Goal: Navigation & Orientation: Find specific page/section

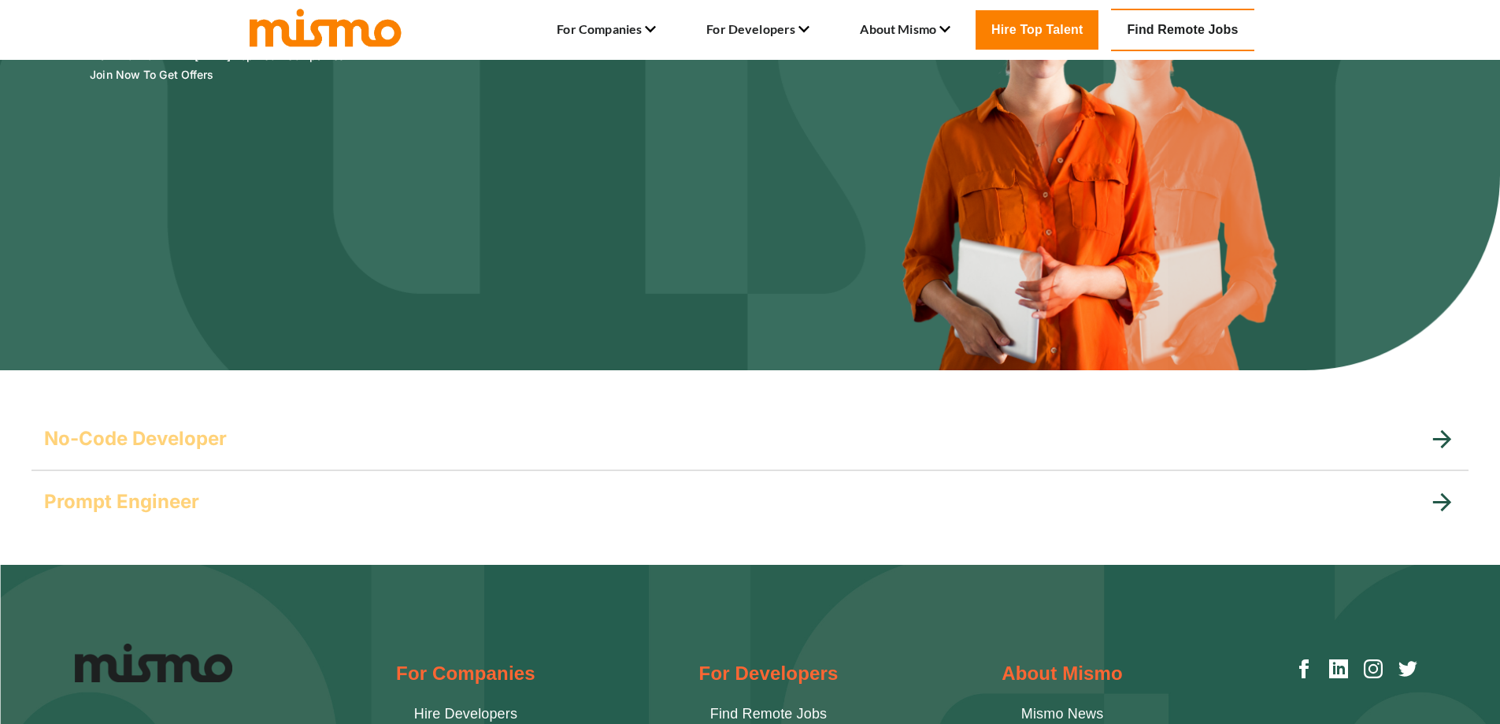
scroll to position [394, 0]
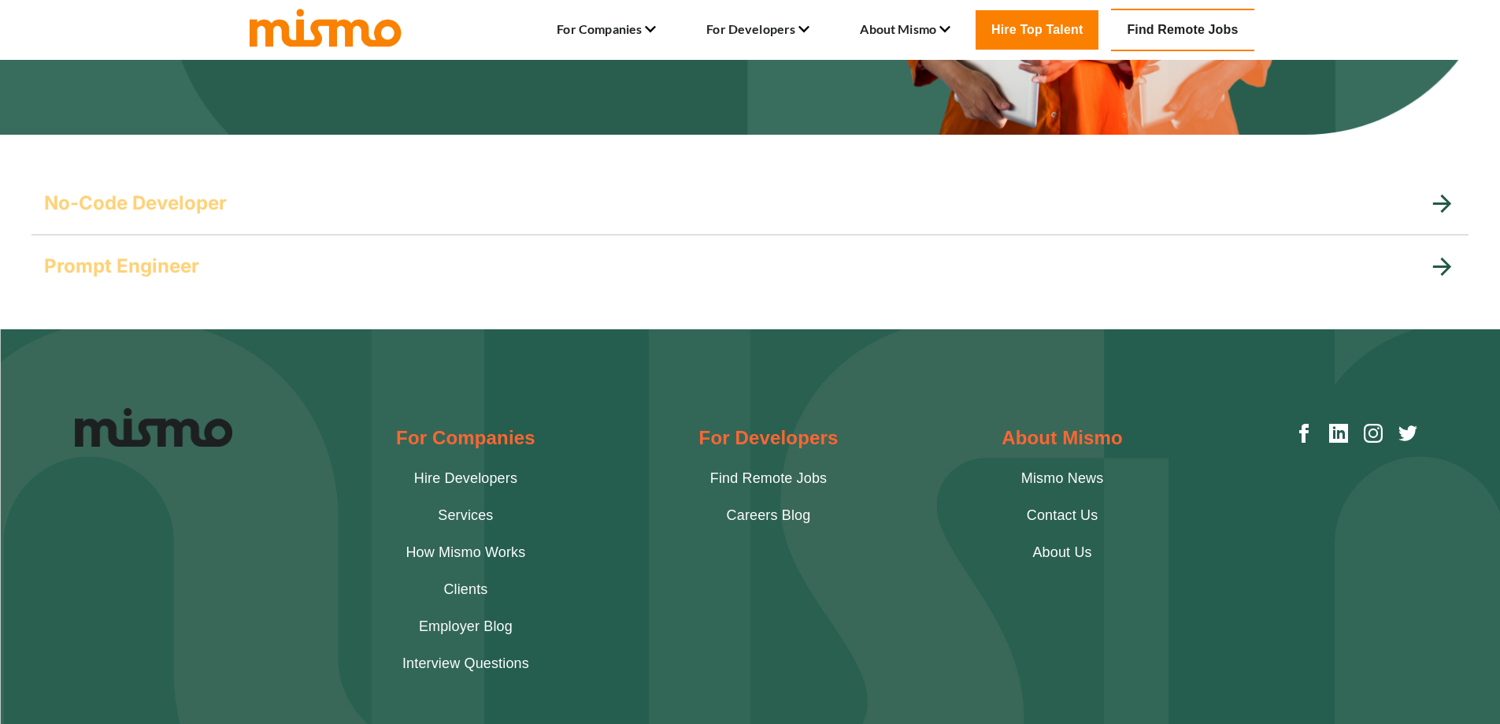
click at [1444, 198] on icon at bounding box center [1442, 203] width 18 height 18
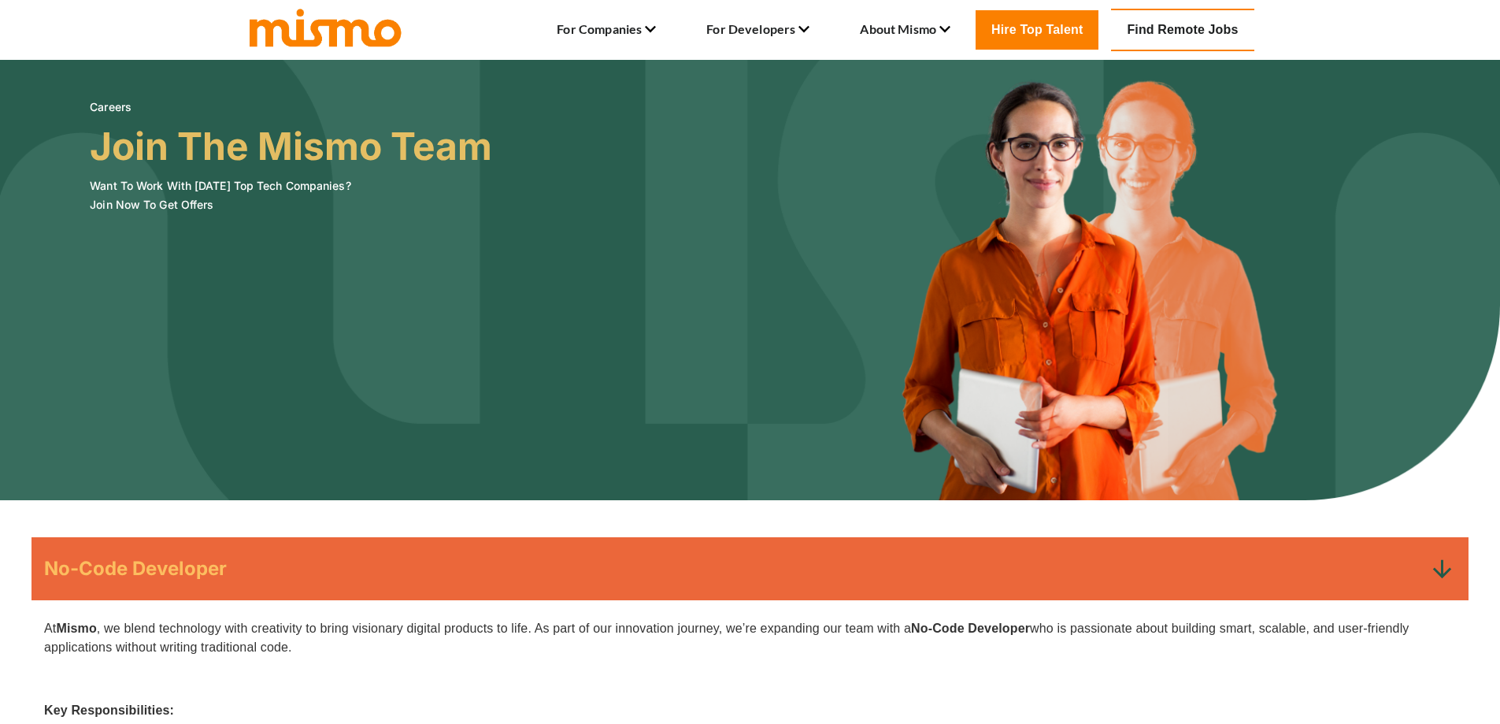
scroll to position [0, 0]
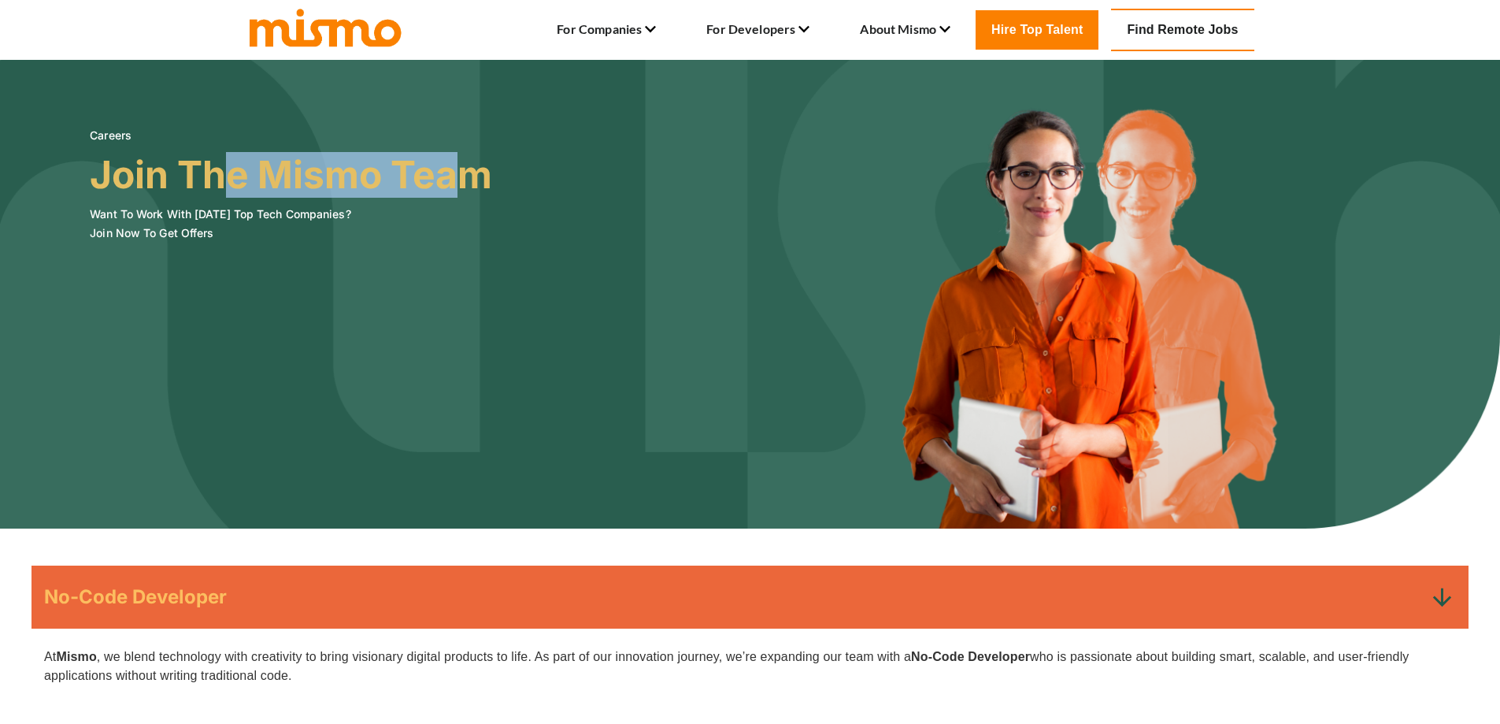
drag, startPoint x: 470, startPoint y: 157, endPoint x: 226, endPoint y: 160, distance: 244.1
click at [226, 160] on h3 "Join The Mismo Team" at bounding box center [291, 175] width 402 height 44
click at [113, 181] on h3 "Join The Mismo Team" at bounding box center [291, 175] width 402 height 44
drag, startPoint x: 111, startPoint y: 132, endPoint x: 119, endPoint y: 150, distance: 19.0
click at [112, 132] on h6 "Careers" at bounding box center [291, 135] width 402 height 19
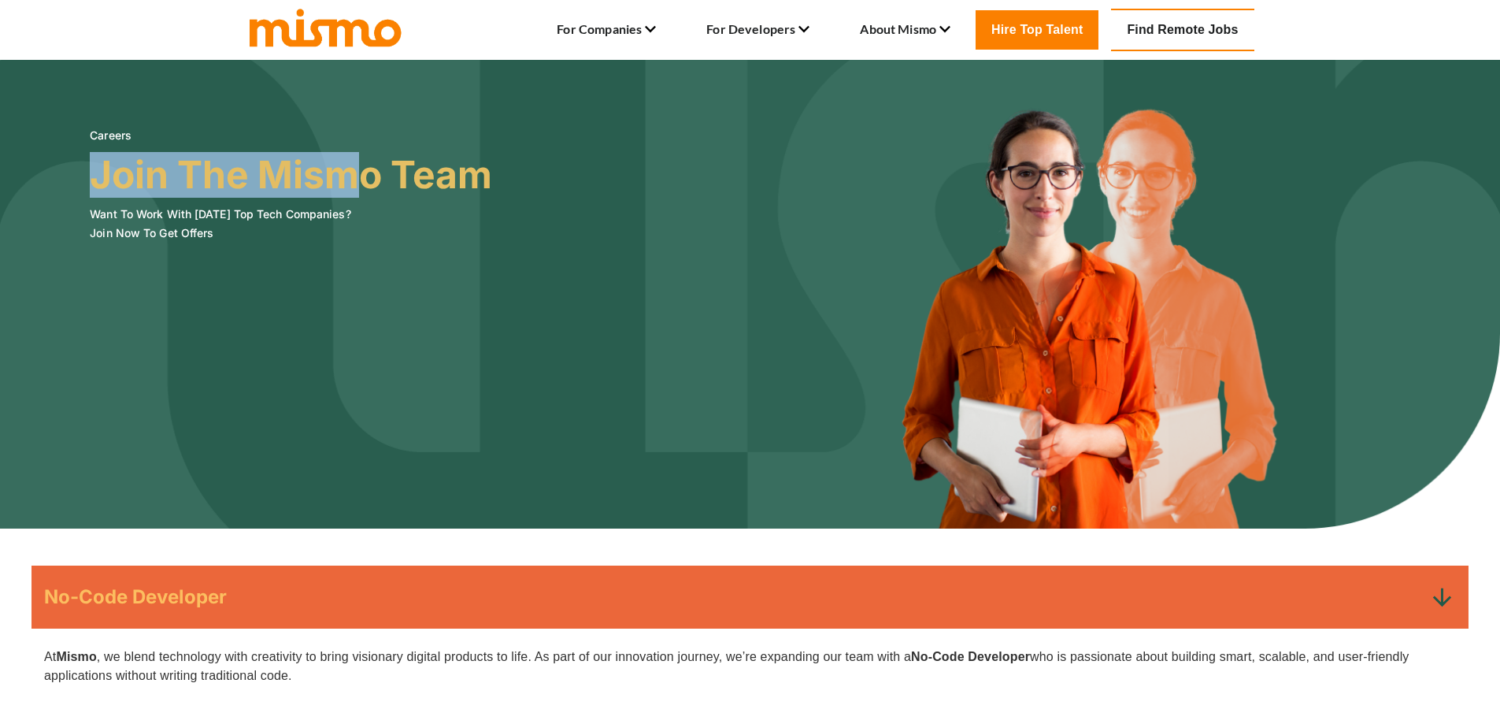
drag, startPoint x: 99, startPoint y: 172, endPoint x: 346, endPoint y: 194, distance: 247.4
click at [346, 194] on h3 "Join The Mismo Team" at bounding box center [291, 175] width 402 height 44
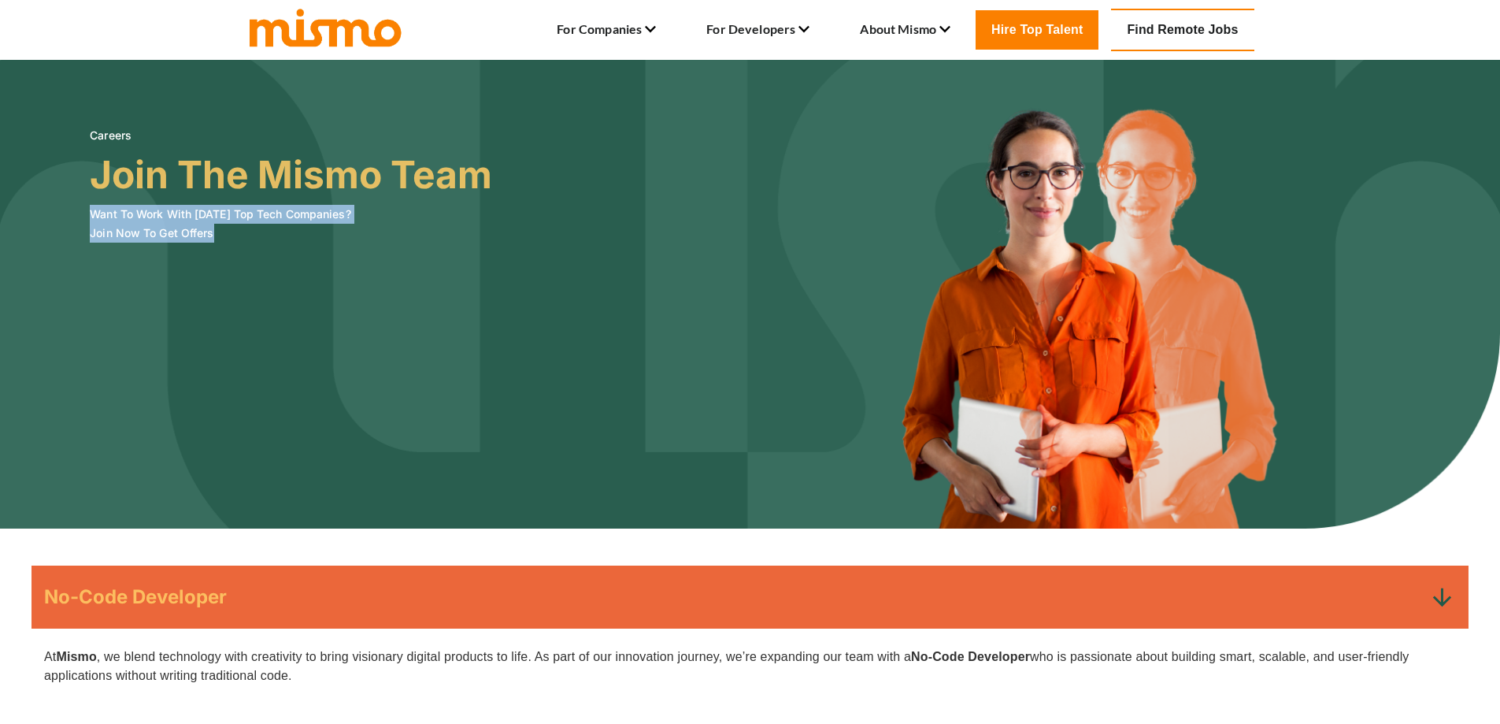
drag, startPoint x: 228, startPoint y: 240, endPoint x: 92, endPoint y: 205, distance: 140.8
click at [92, 205] on h6 "Want To Work With [DATE] Top Tech Companies? Join Now To Get Offers" at bounding box center [291, 224] width 402 height 38
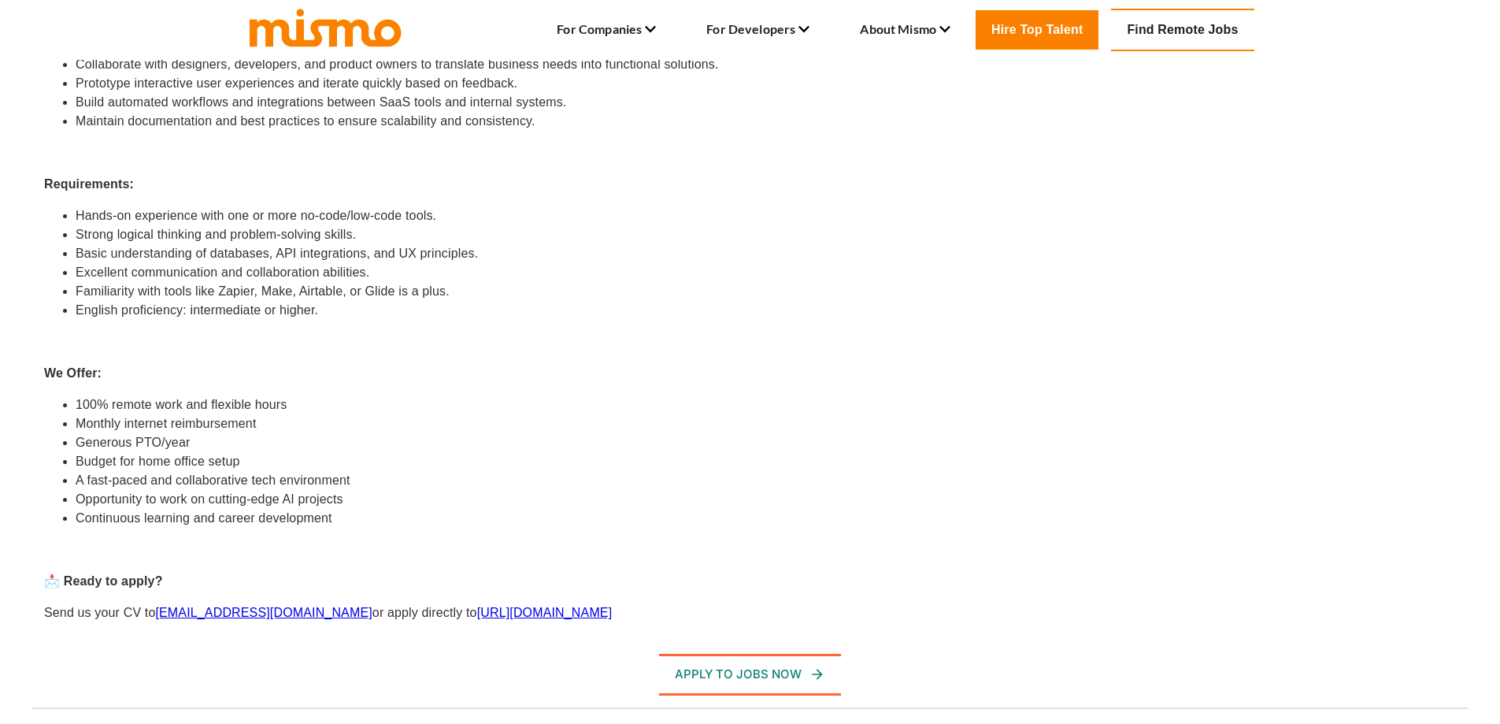
scroll to position [728, 0]
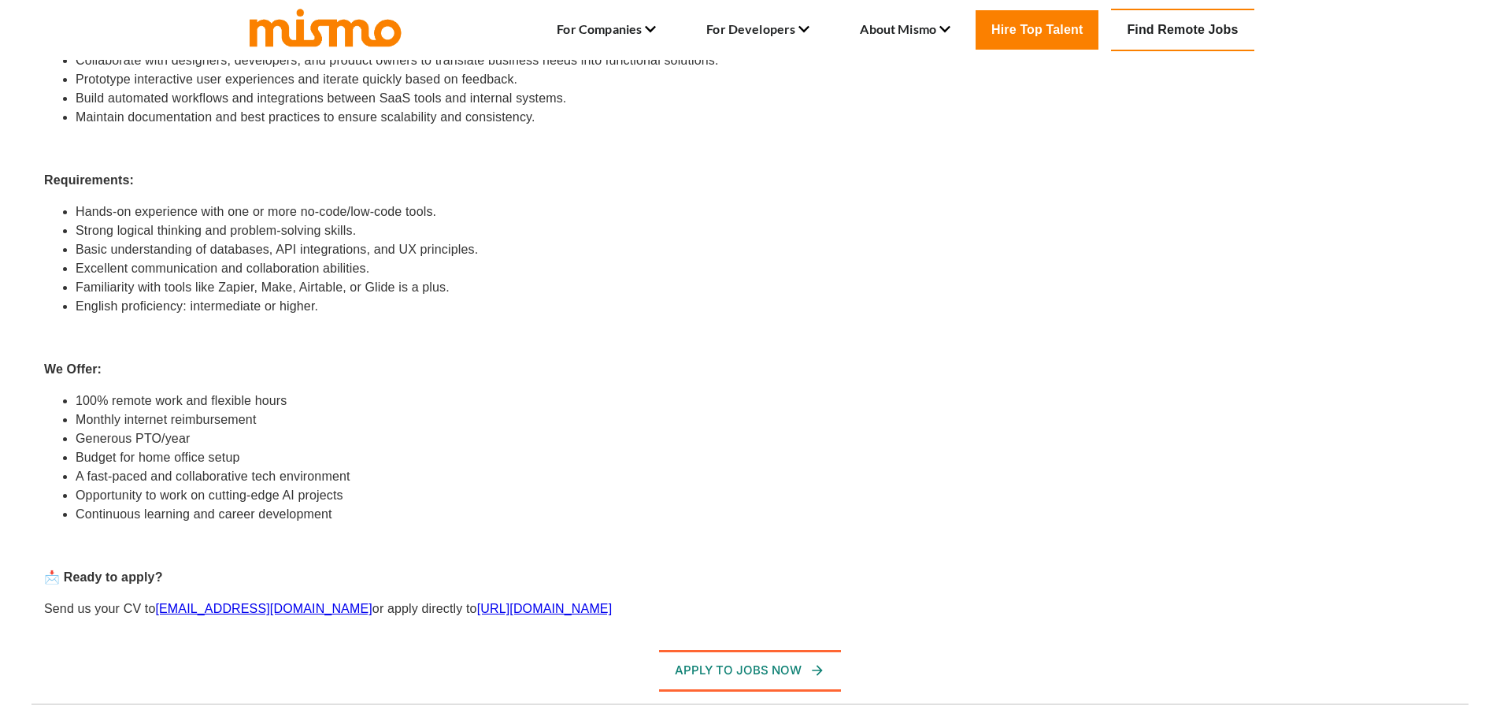
click at [1177, 31] on link "Find Remote Jobs" at bounding box center [1182, 30] width 143 height 43
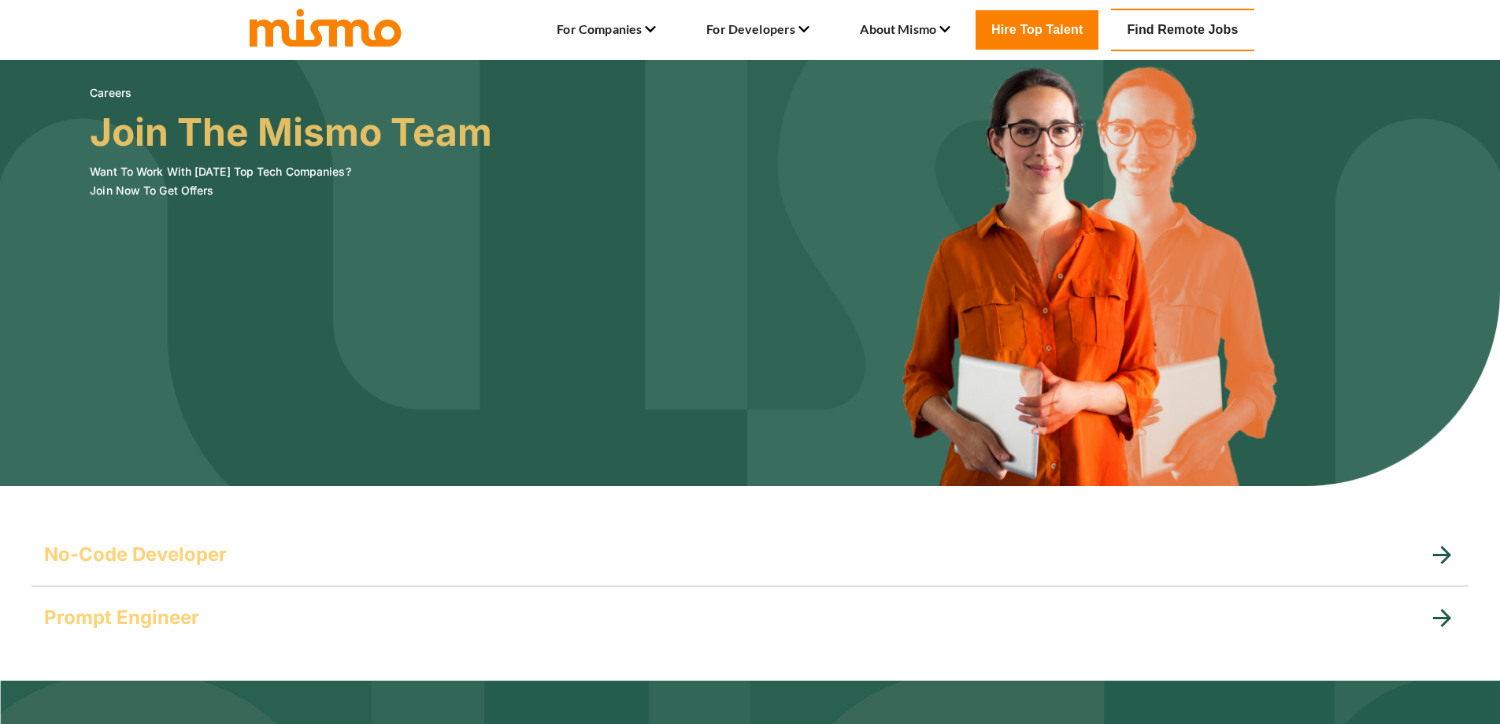
scroll to position [45, 0]
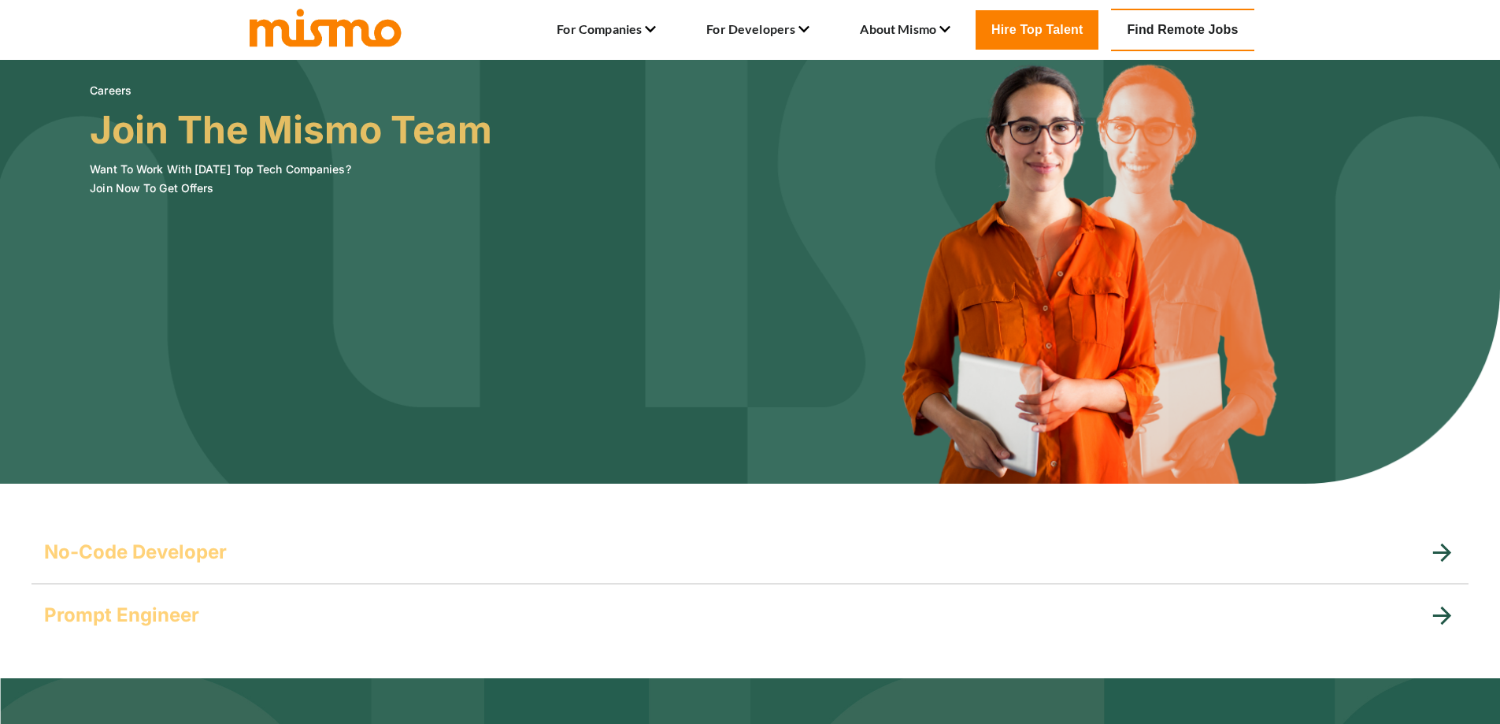
click at [328, 42] on img at bounding box center [324, 27] width 157 height 43
